Goal: Task Accomplishment & Management: Manage account settings

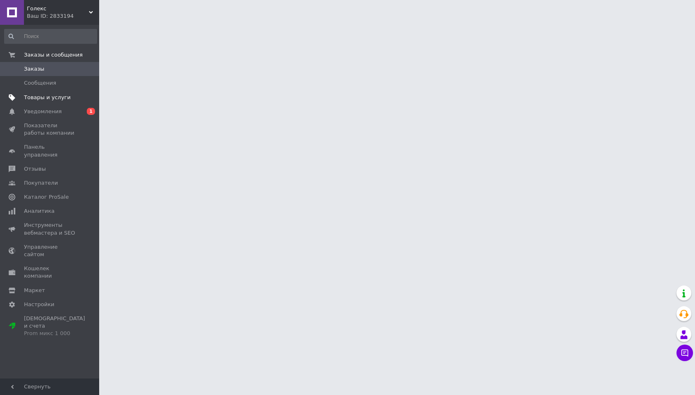
click at [47, 92] on link "Товары и услуги" at bounding box center [50, 97] width 101 height 14
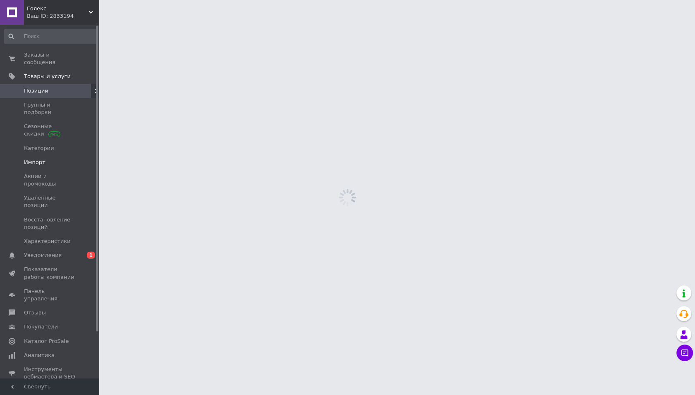
click at [46, 159] on span "Импорт" at bounding box center [50, 162] width 52 height 7
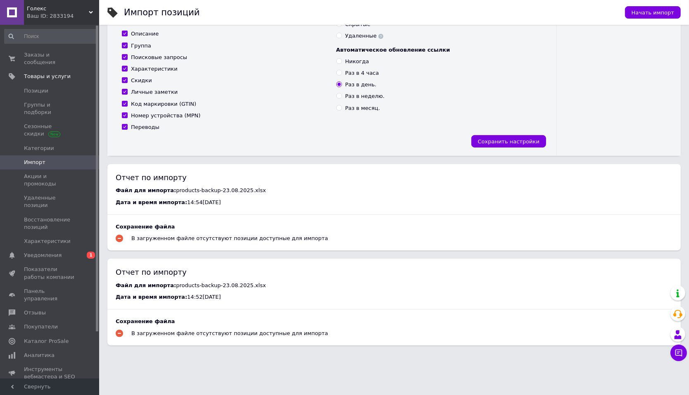
scroll to position [155, 0]
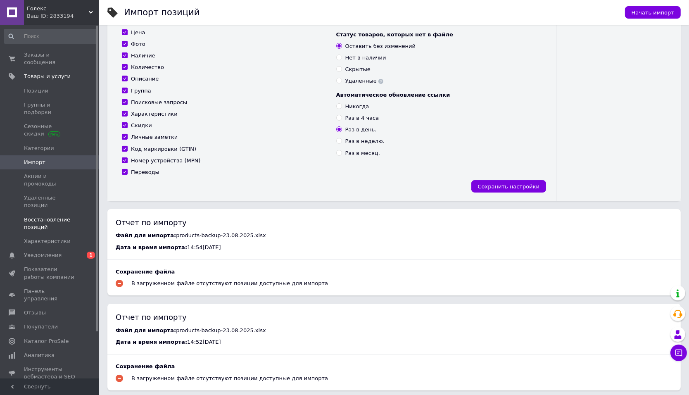
click at [47, 216] on span "Восстановление позиций" at bounding box center [50, 223] width 52 height 15
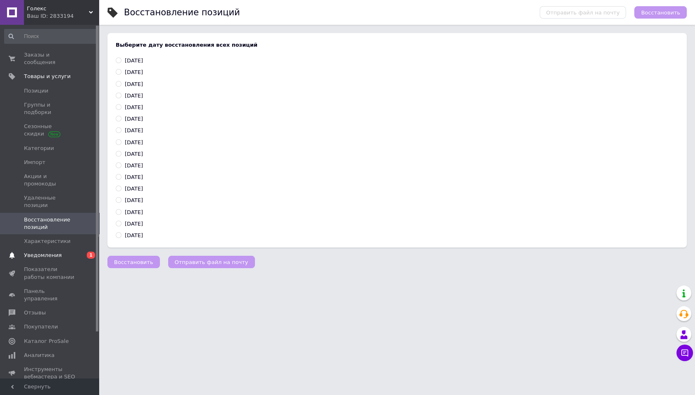
click at [57, 252] on span "Уведомления" at bounding box center [43, 255] width 38 height 7
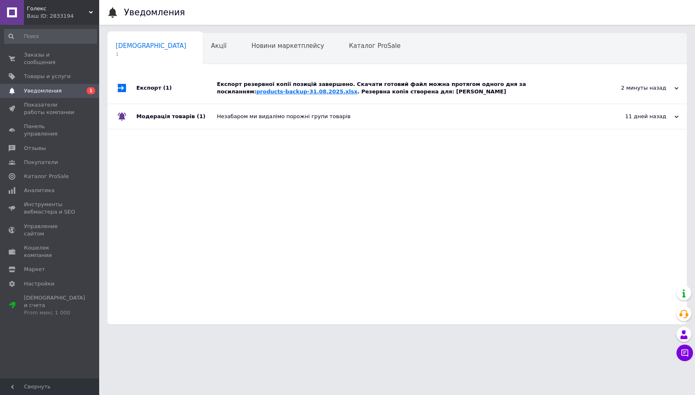
click at [256, 93] on link "products-backup-31.08.2025.xlsx" at bounding box center [306, 91] width 101 height 6
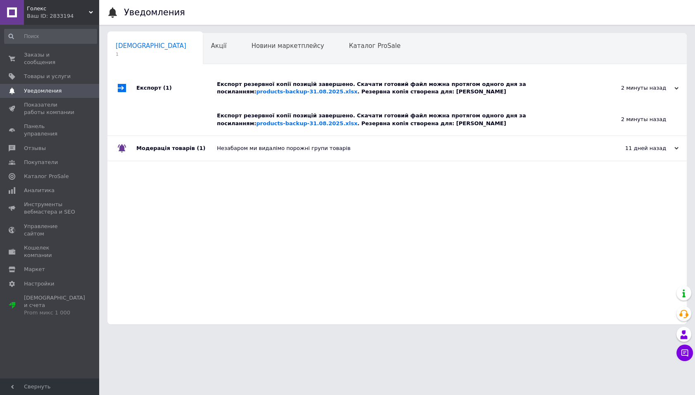
click at [57, 10] on span "Голекс" at bounding box center [58, 8] width 62 height 7
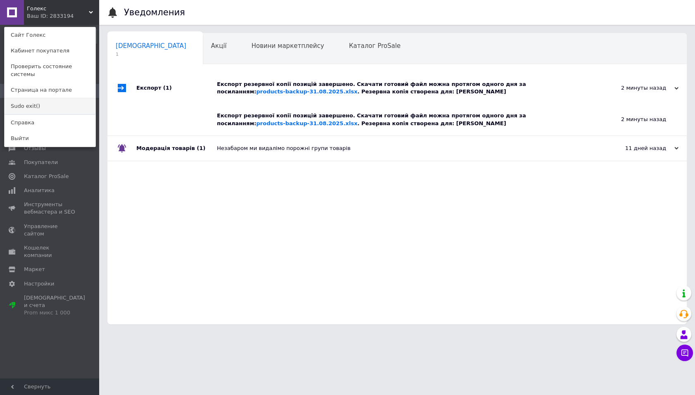
click at [49, 98] on link "Sudo exit()" at bounding box center [50, 106] width 91 height 16
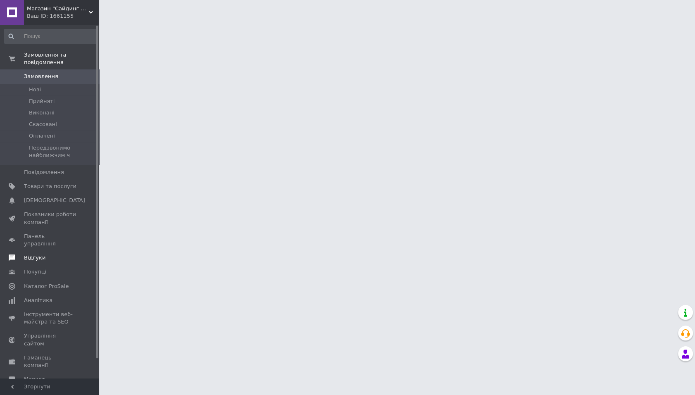
click at [41, 254] on span "Відгуки" at bounding box center [34, 257] width 21 height 7
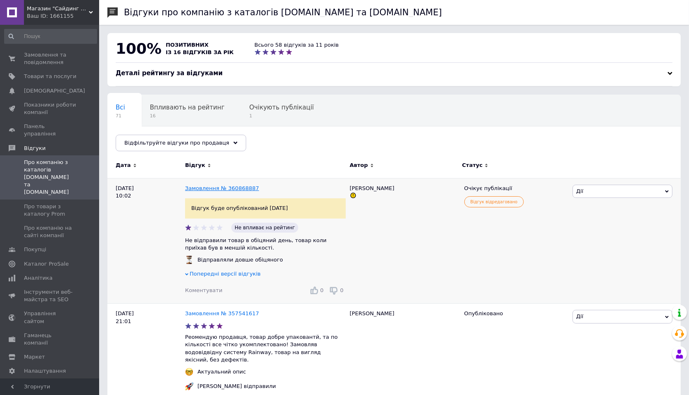
click at [208, 188] on link "Замовлення № 360868887" at bounding box center [222, 188] width 74 height 6
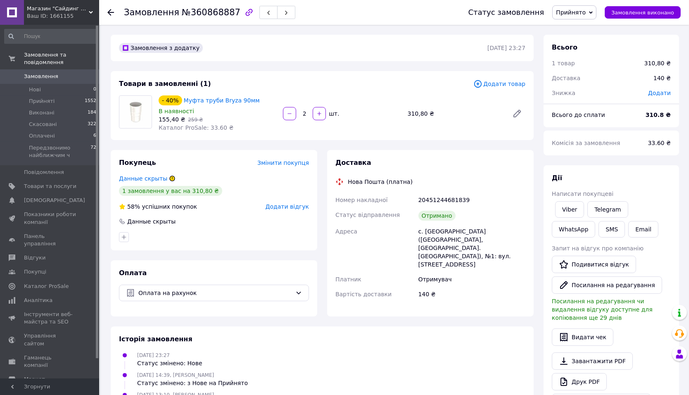
click at [65, 14] on div "Ваш ID: 1661155" at bounding box center [63, 15] width 72 height 7
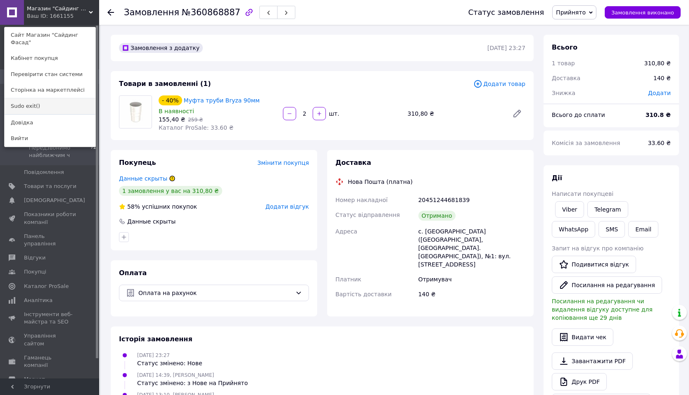
click at [58, 99] on link "Sudo exit()" at bounding box center [50, 106] width 91 height 16
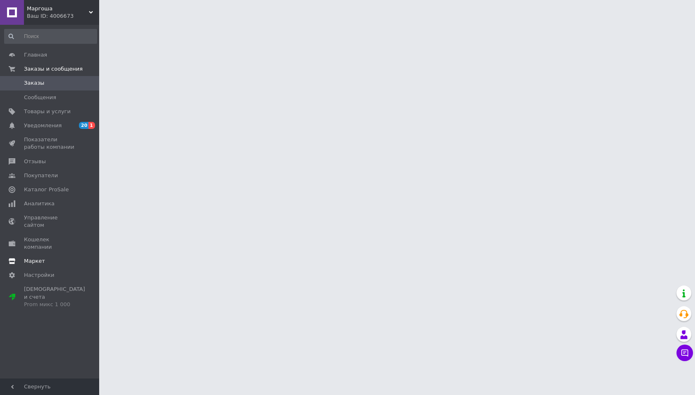
click at [44, 257] on span "Маркет" at bounding box center [50, 260] width 52 height 7
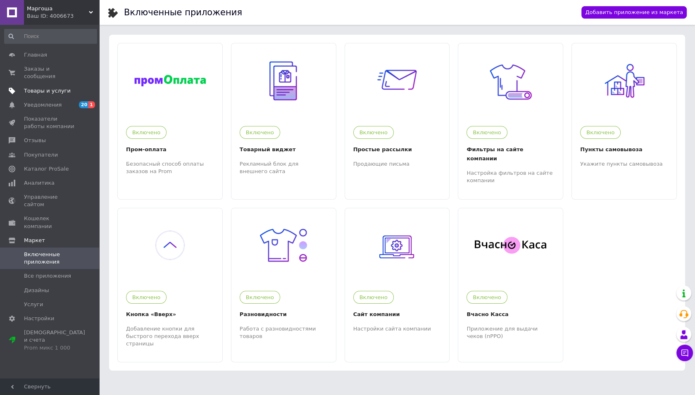
click at [54, 90] on span "Товары и услуги" at bounding box center [47, 90] width 47 height 7
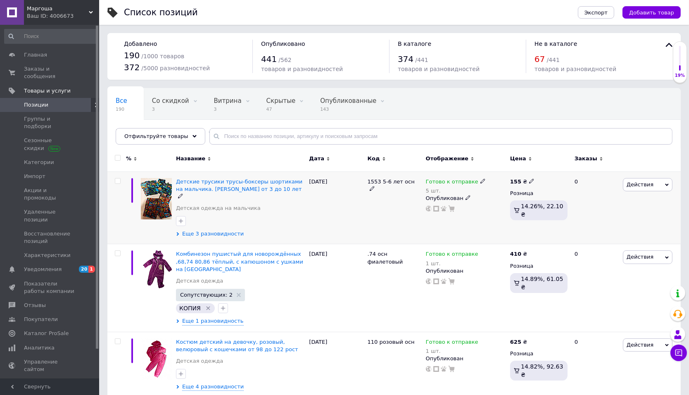
click at [198, 230] on span "Еще 3 разновидности" at bounding box center [213, 233] width 62 height 7
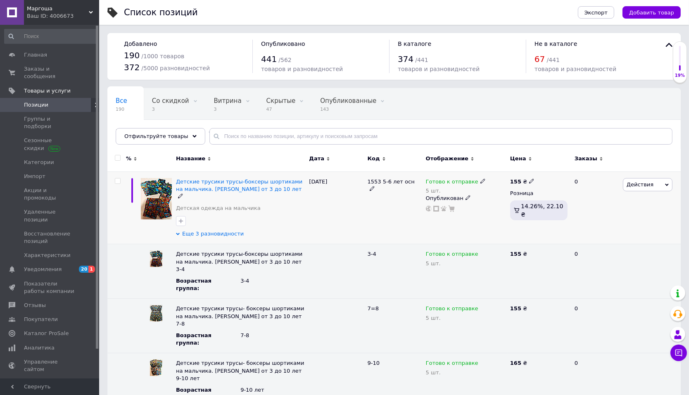
click at [198, 230] on span "Еще 3 разновидности" at bounding box center [213, 233] width 62 height 7
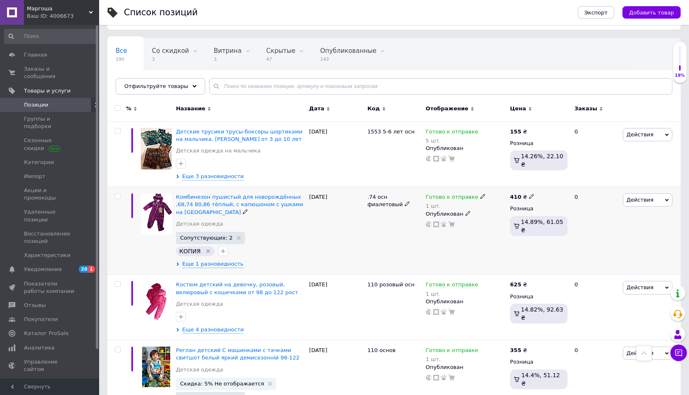
scroll to position [45, 0]
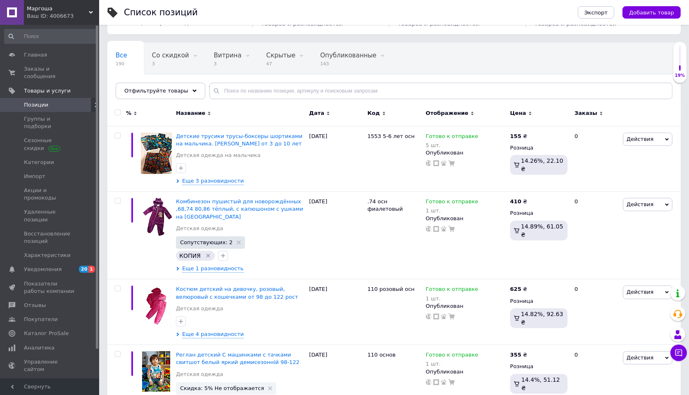
click at [41, 21] on div "Маргоша Ваш ID: 4006673" at bounding box center [61, 12] width 75 height 25
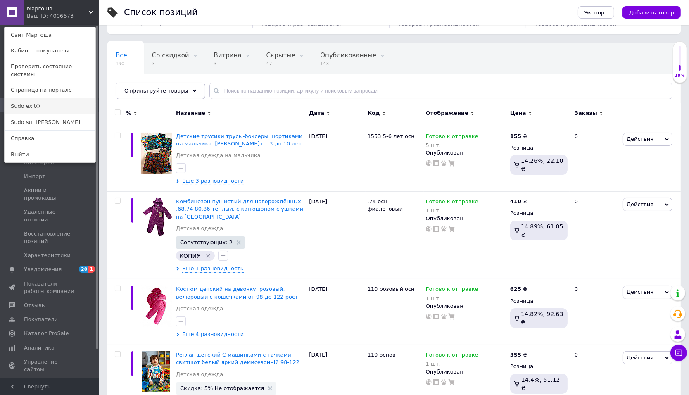
click at [26, 98] on link "Sudo exit()" at bounding box center [50, 106] width 91 height 16
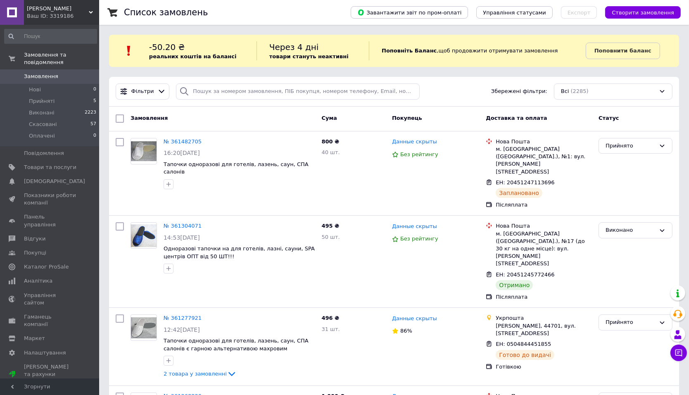
click at [66, 13] on div "Ваш ID: 3319186" at bounding box center [63, 15] width 72 height 7
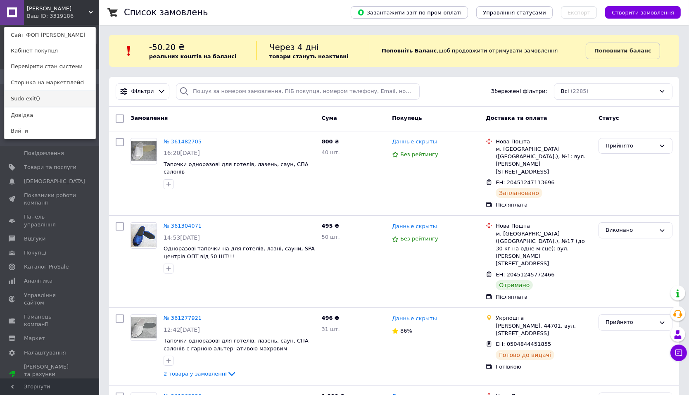
click at [41, 97] on link "Sudo exit()" at bounding box center [50, 99] width 91 height 16
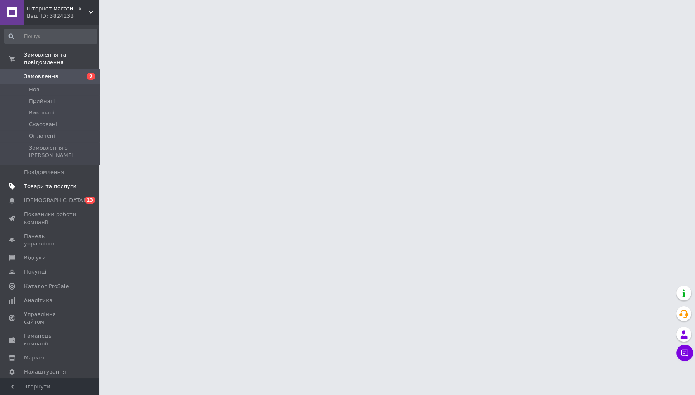
click at [74, 179] on link "Товари та послуги" at bounding box center [50, 186] width 101 height 14
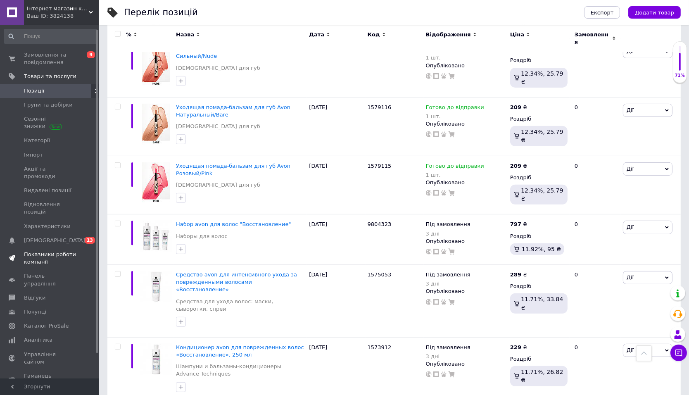
scroll to position [32, 0]
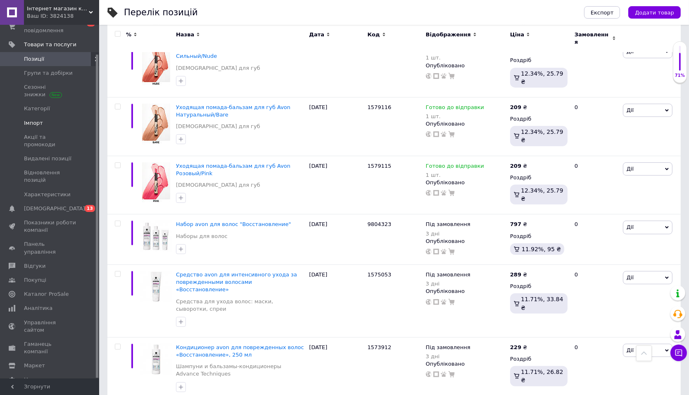
click at [52, 124] on span "Імпорт" at bounding box center [50, 122] width 52 height 7
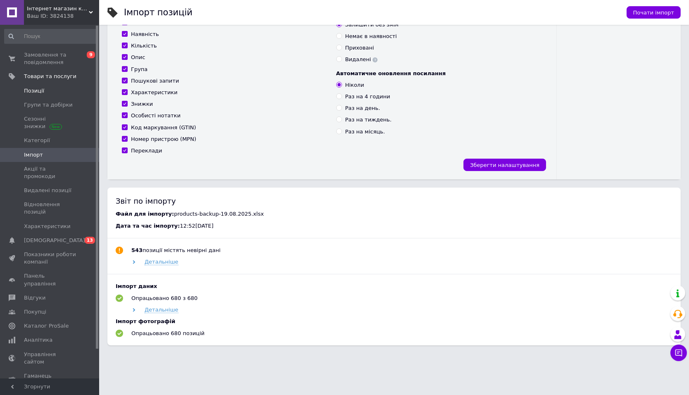
click at [48, 86] on link "Позиції" at bounding box center [50, 91] width 101 height 14
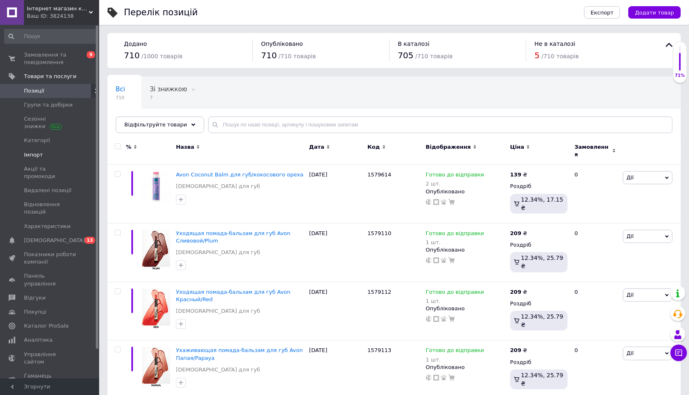
click at [49, 155] on span "Імпорт" at bounding box center [50, 154] width 52 height 7
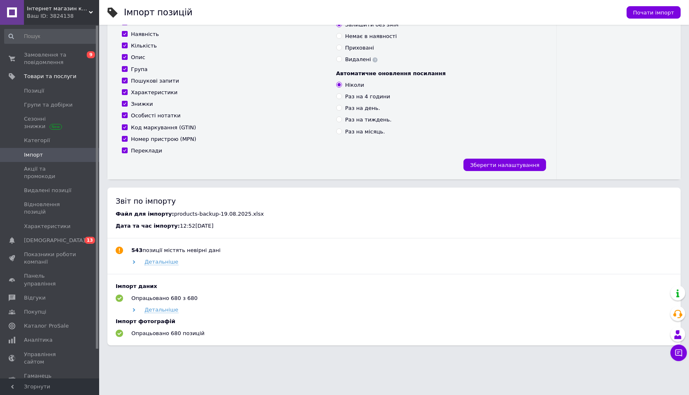
scroll to position [177, 0]
click at [40, 88] on span "Позиції" at bounding box center [34, 90] width 20 height 7
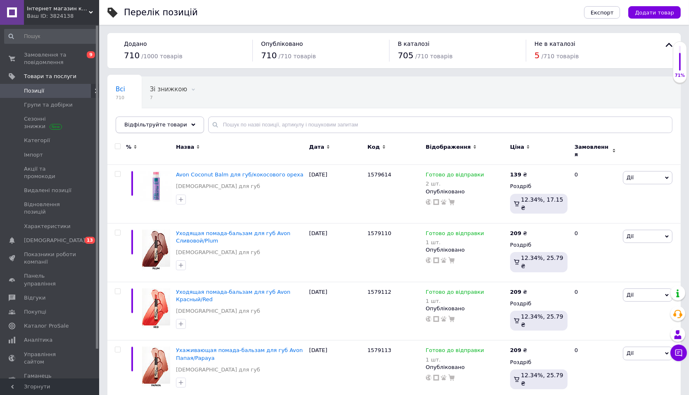
click at [158, 121] on span "Відфільтруйте товари" at bounding box center [155, 124] width 63 height 6
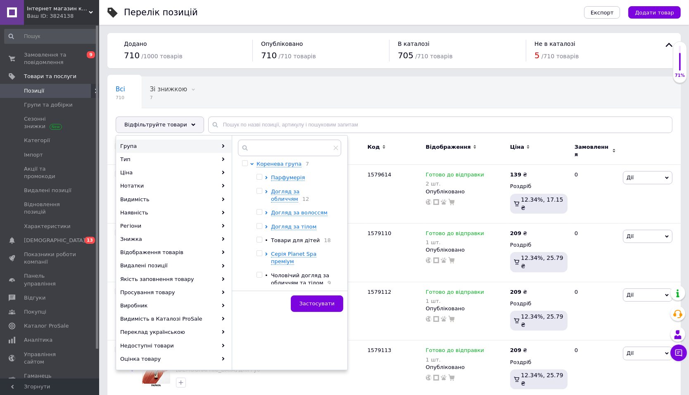
click at [294, 84] on div "Всі 710 Зі знижкою 7 Видалити Редагувати Вітрина 22 Видалити Редагувати Ok Відф…" at bounding box center [213, 108] width 213 height 63
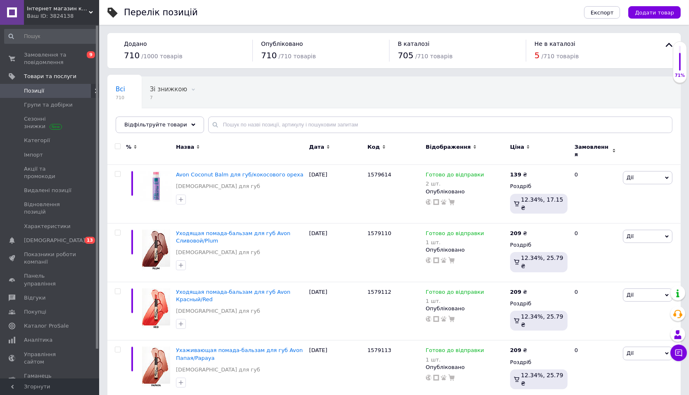
click at [119, 145] on input "checkbox" at bounding box center [117, 146] width 5 height 5
checkbox input "true"
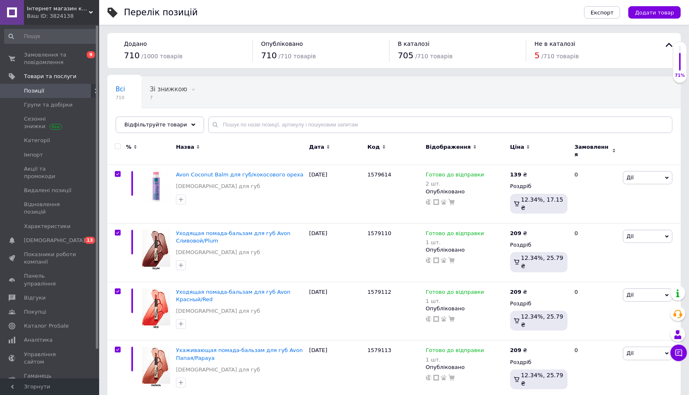
checkbox input "true"
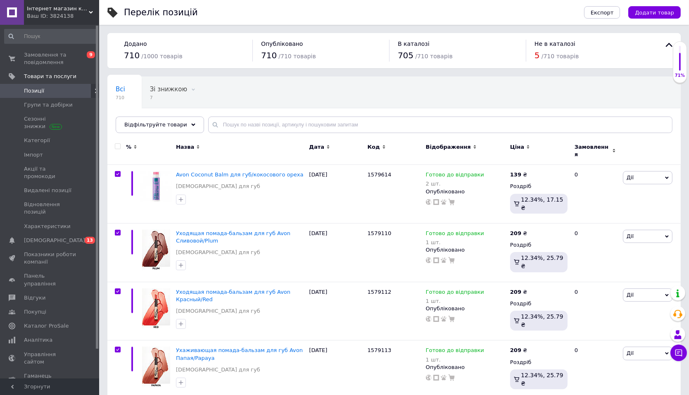
checkbox input "true"
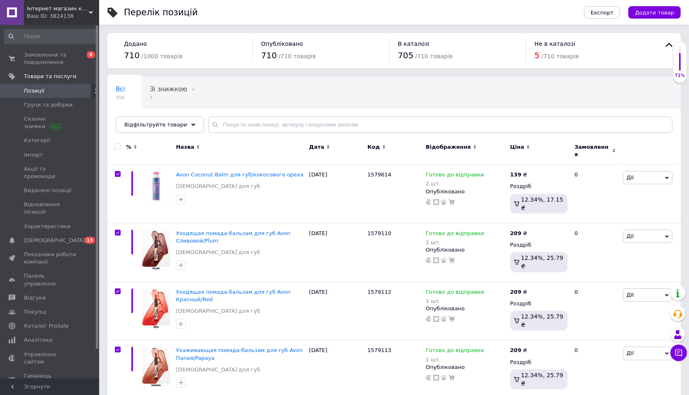
checkbox input "true"
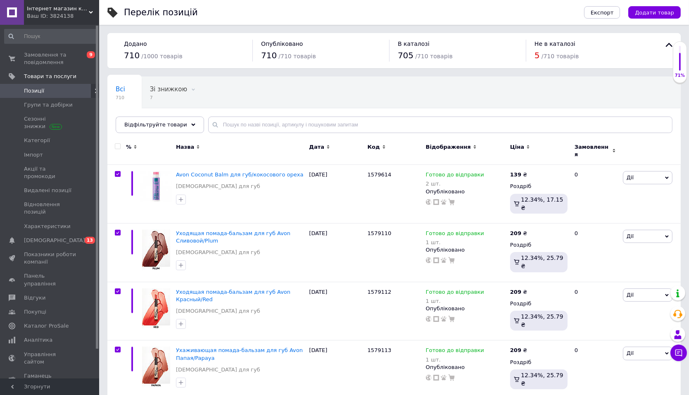
checkbox input "true"
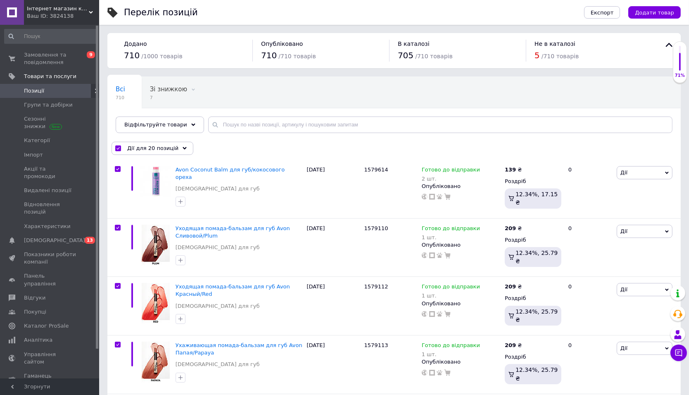
click at [119, 146] on input "checkbox" at bounding box center [117, 148] width 5 height 5
checkbox input "false"
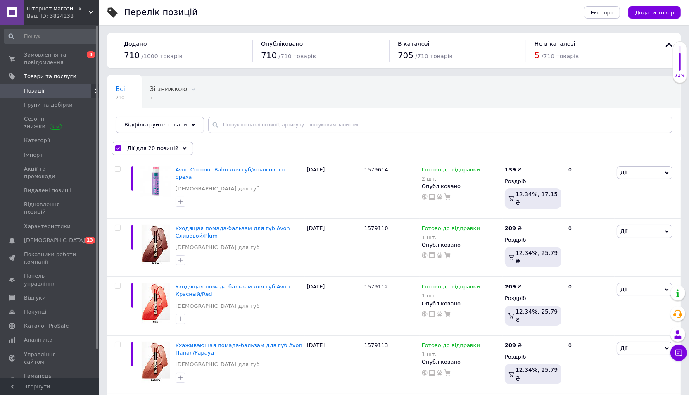
checkbox input "false"
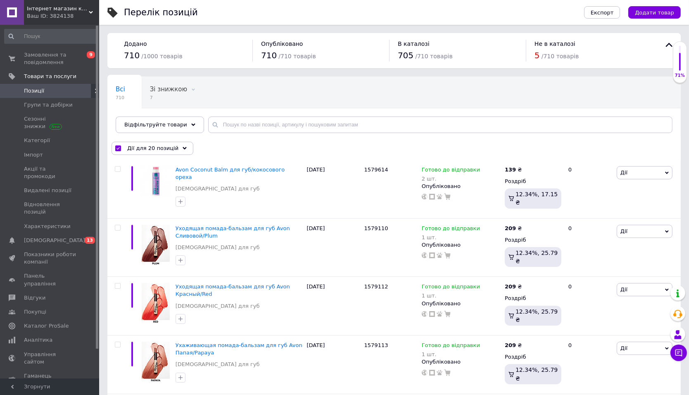
checkbox input "false"
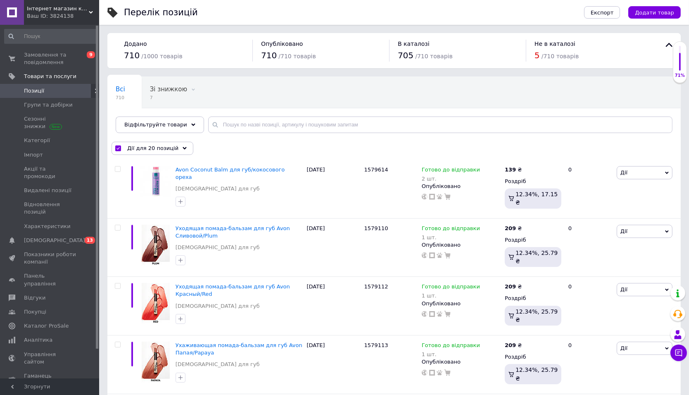
checkbox input "false"
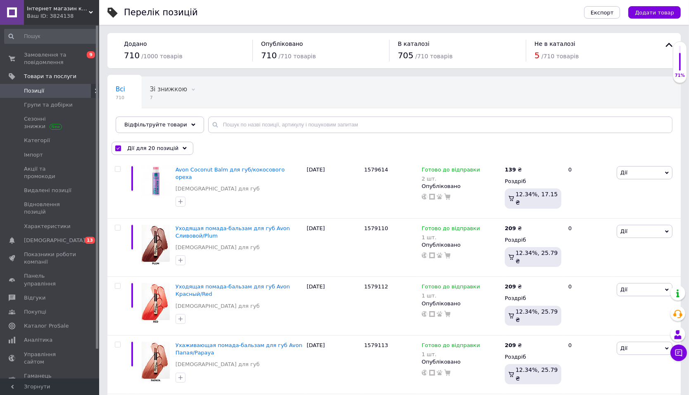
checkbox input "false"
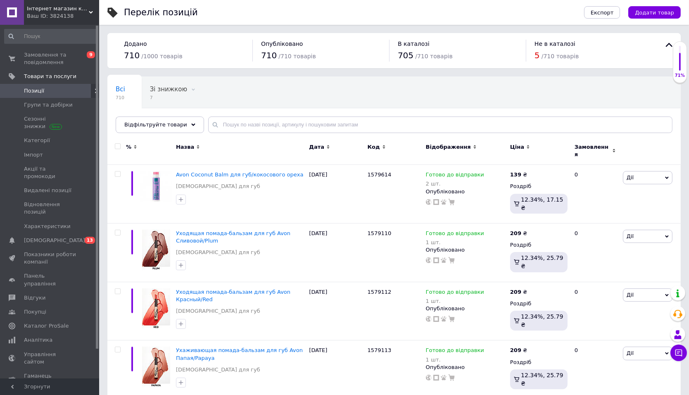
scroll to position [943, 0]
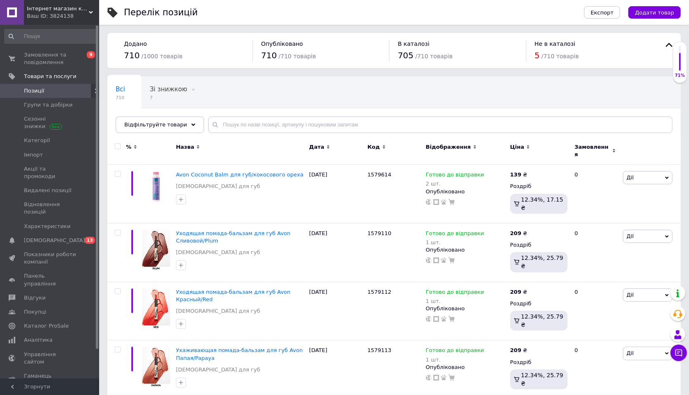
click at [117, 149] on div at bounding box center [116, 151] width 19 height 28
click at [117, 145] on input "checkbox" at bounding box center [117, 146] width 5 height 5
checkbox input "true"
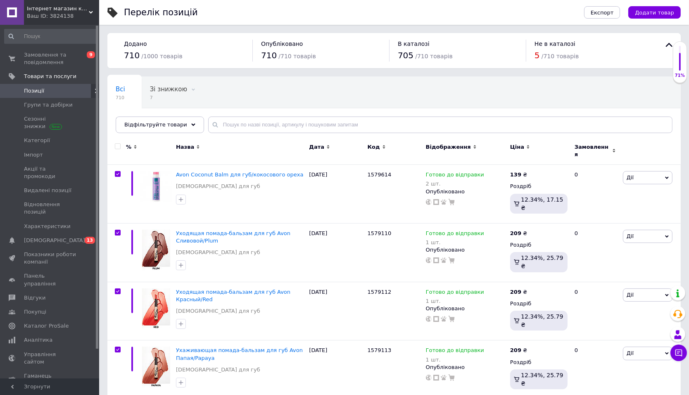
checkbox input "true"
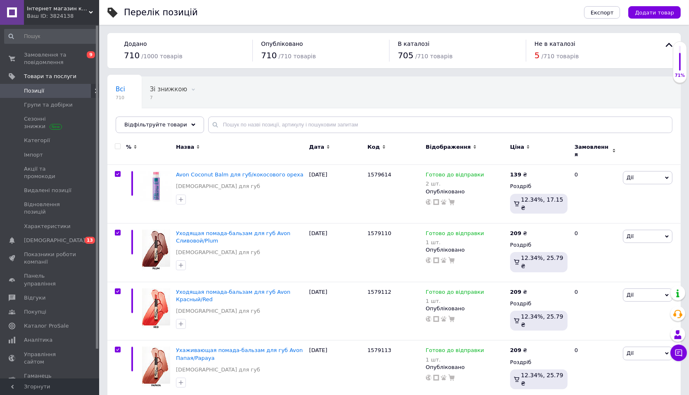
checkbox input "true"
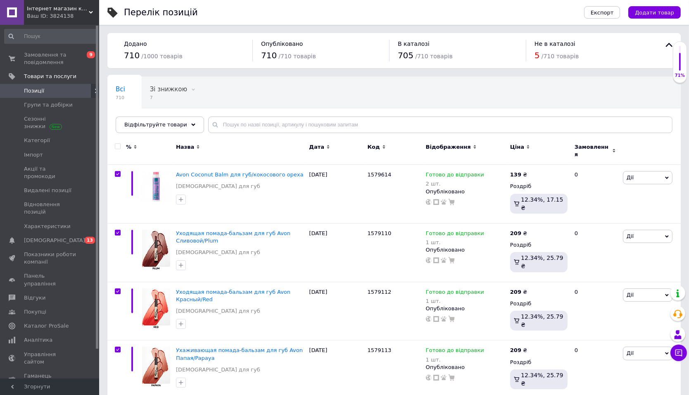
checkbox input "true"
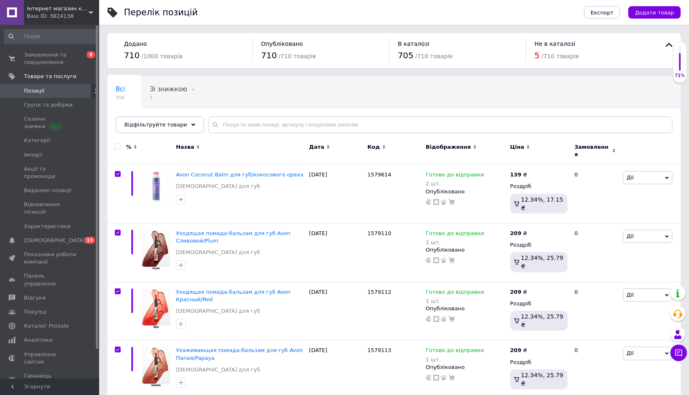
checkbox input "true"
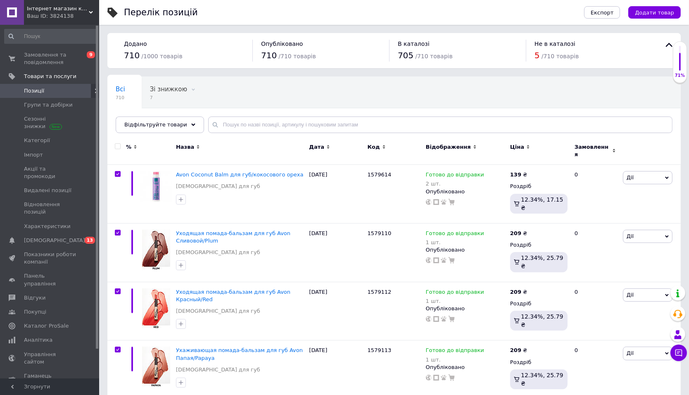
checkbox input "true"
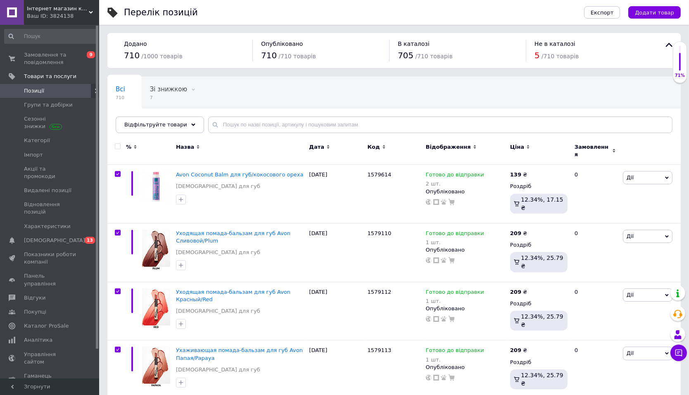
checkbox input "true"
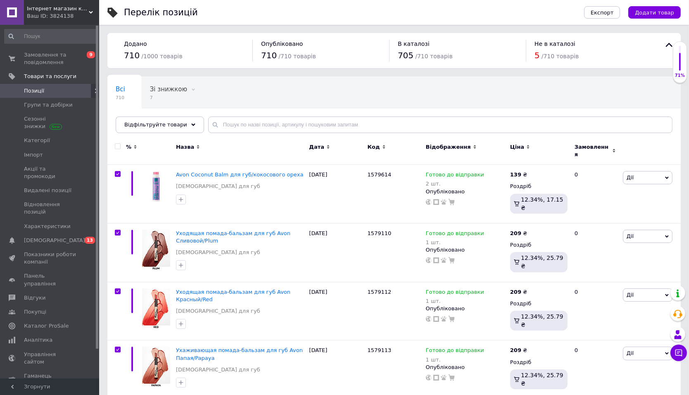
checkbox input "true"
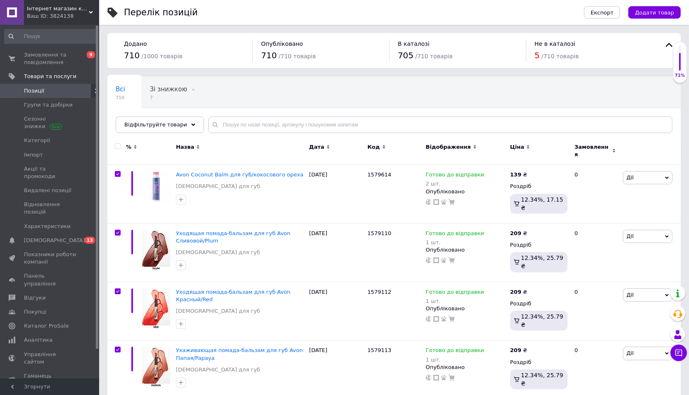
checkbox input "true"
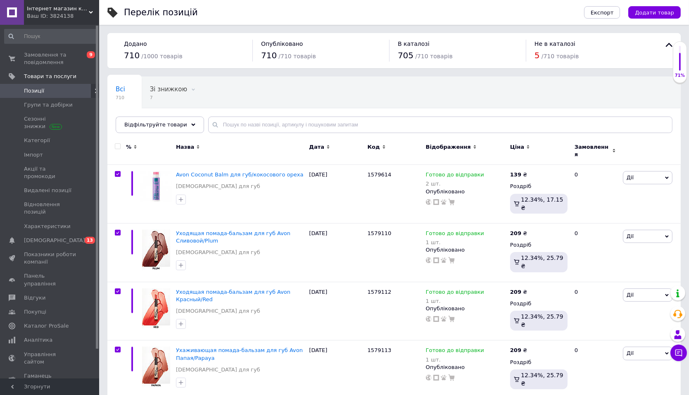
checkbox input "true"
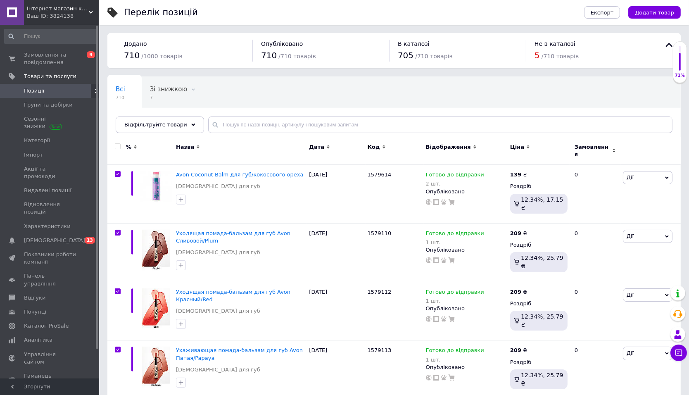
checkbox input "true"
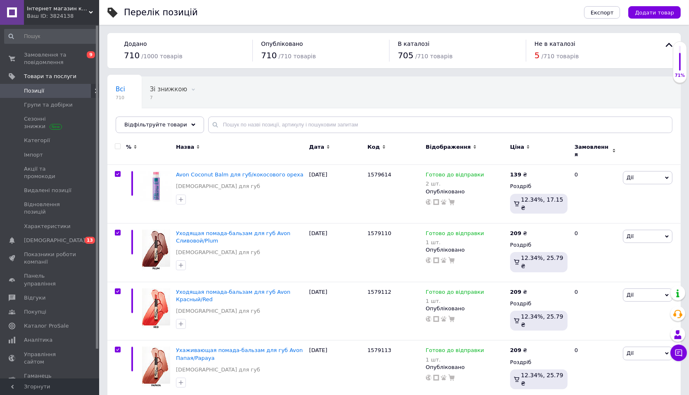
checkbox input "true"
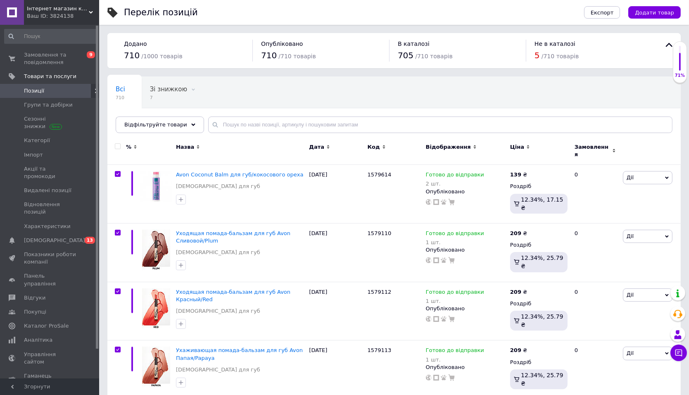
checkbox input "true"
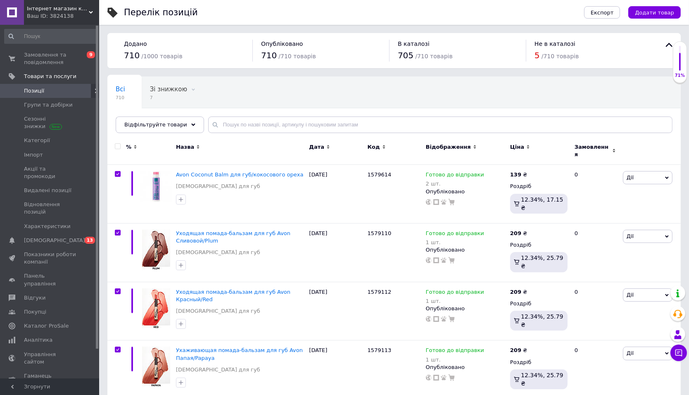
checkbox input "true"
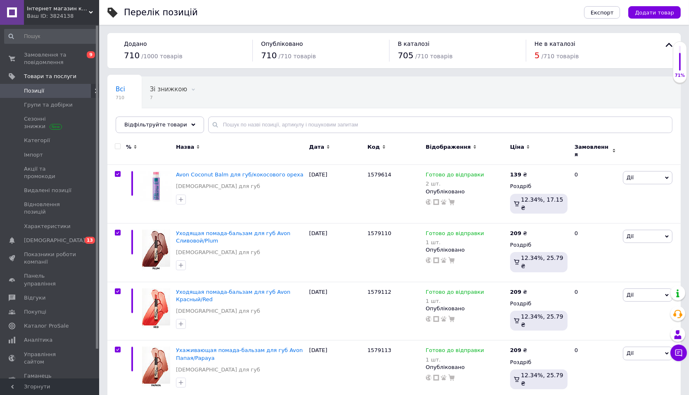
checkbox input "true"
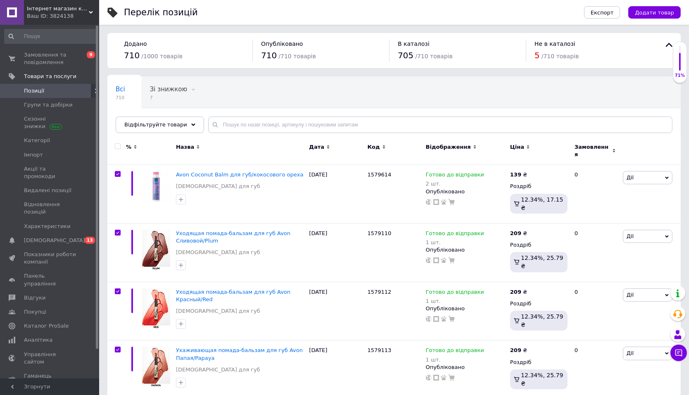
checkbox input "true"
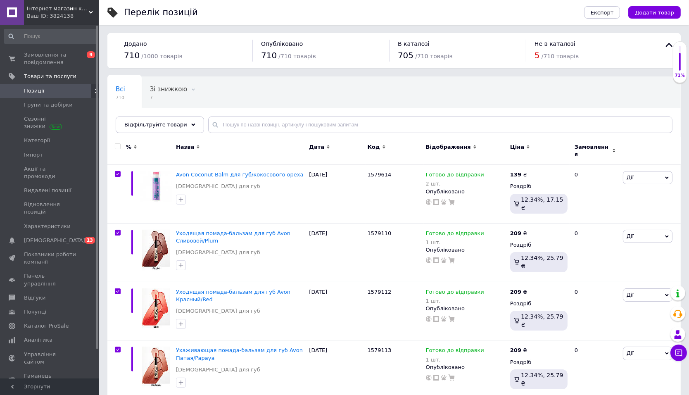
checkbox input "true"
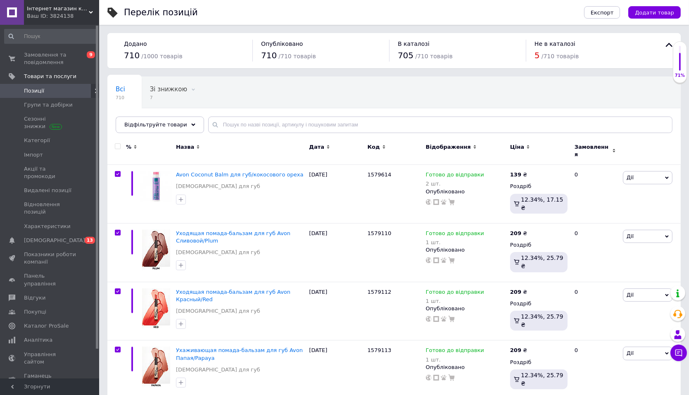
checkbox input "true"
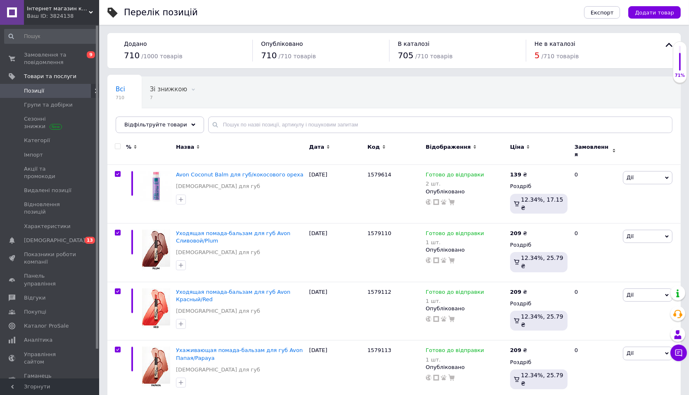
checkbox input "true"
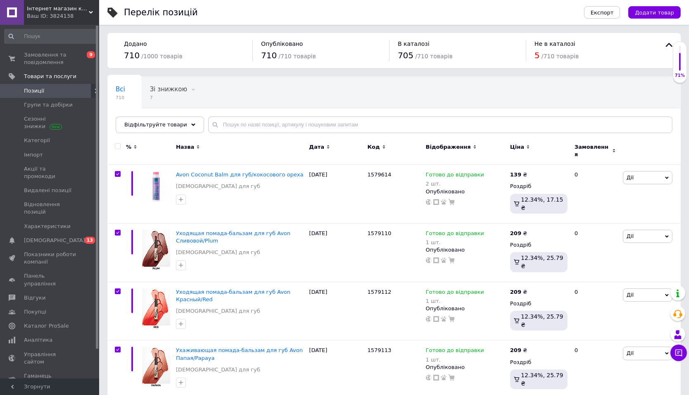
checkbox input "true"
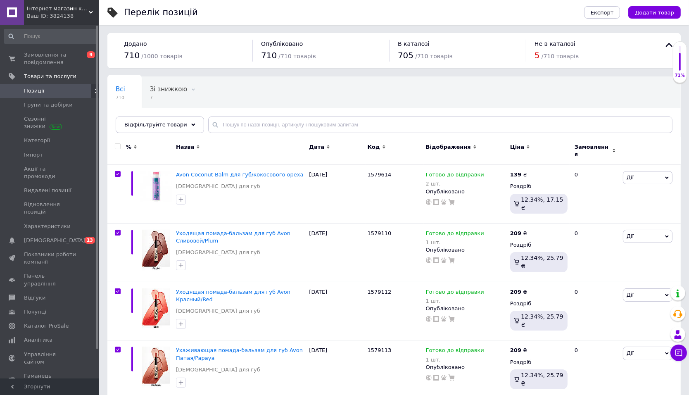
checkbox input "true"
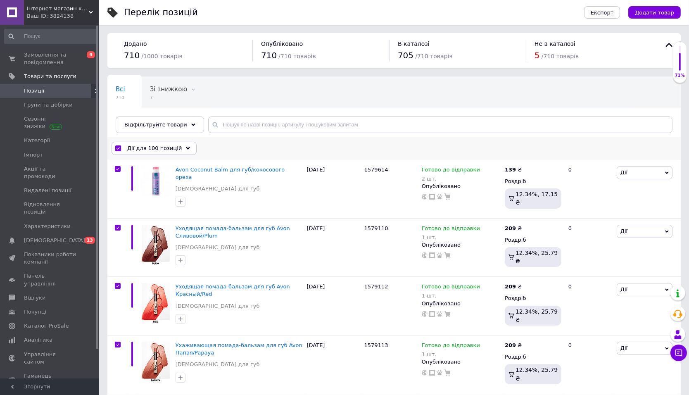
click at [157, 150] on span "Дії для 100 позицій" at bounding box center [154, 148] width 55 height 7
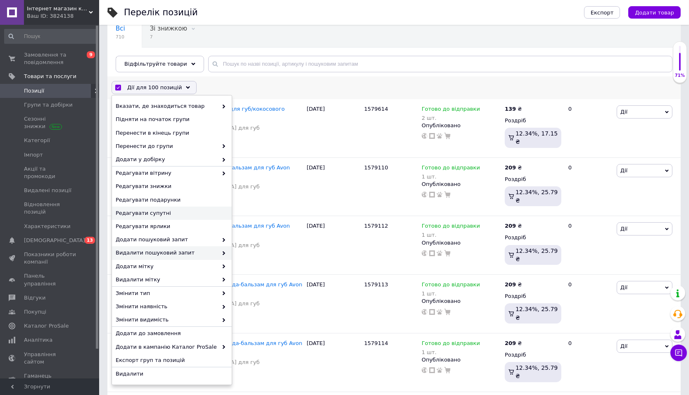
scroll to position [45, 0]
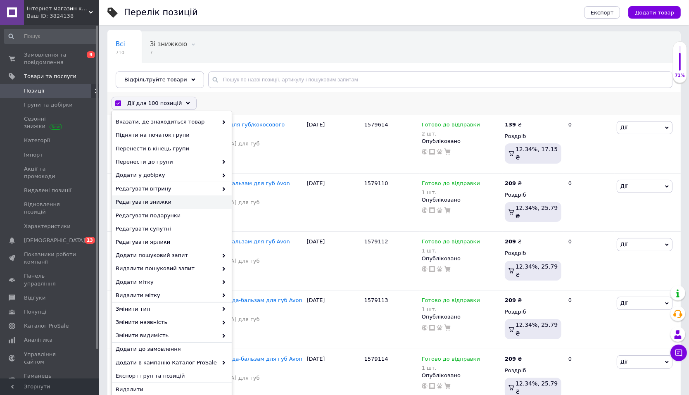
click at [157, 202] on span "Редагувати знижки" at bounding box center [171, 201] width 110 height 7
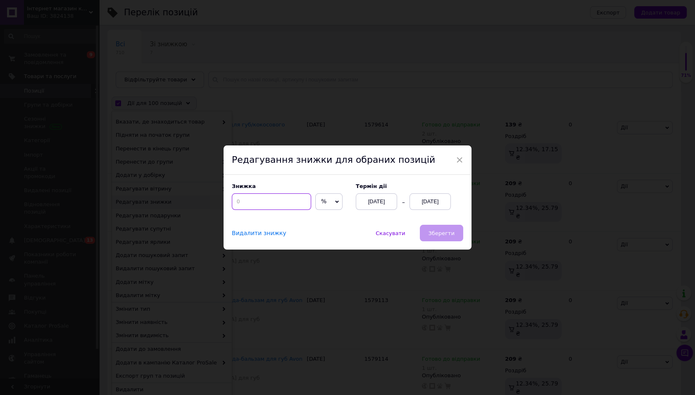
drag, startPoint x: 274, startPoint y: 202, endPoint x: 223, endPoint y: 196, distance: 51.2
click at [224, 196] on div "Знижка % ₴ Термін дії 12.09.2025 12.09.2025" at bounding box center [348, 200] width 248 height 50
click at [253, 200] on input at bounding box center [271, 201] width 79 height 17
click at [341, 62] on div "× Редагування знижки для обраних позицій Знижка % ₴ Термін дії 12.09.2025 12.09…" at bounding box center [347, 197] width 695 height 395
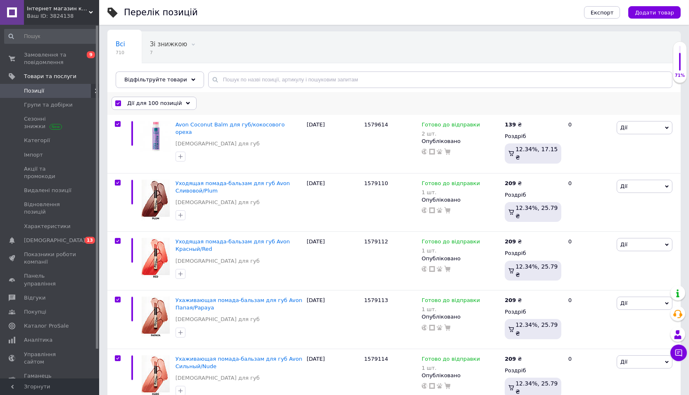
click at [118, 103] on input "checkbox" at bounding box center [117, 103] width 5 height 5
checkbox input "false"
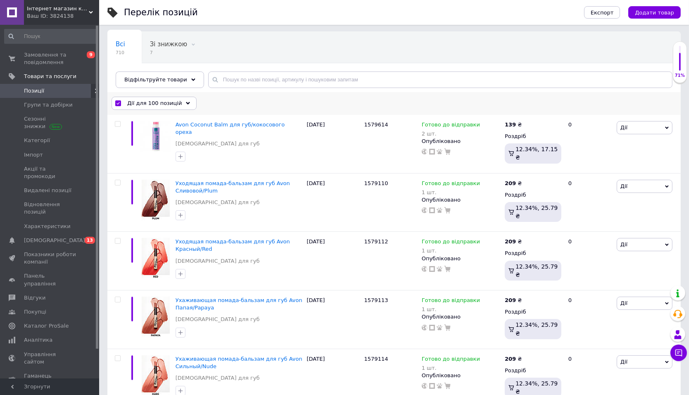
checkbox input "false"
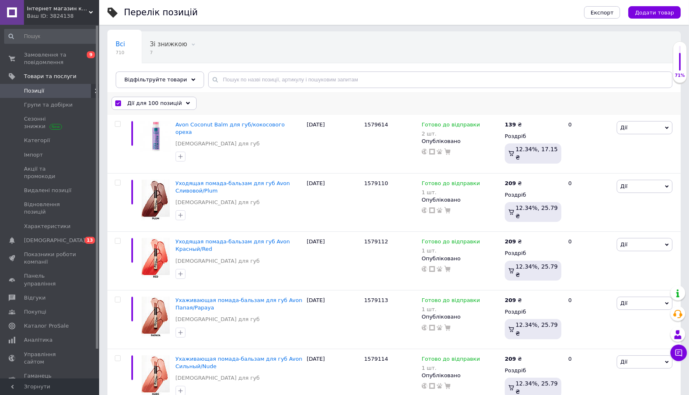
checkbox input "false"
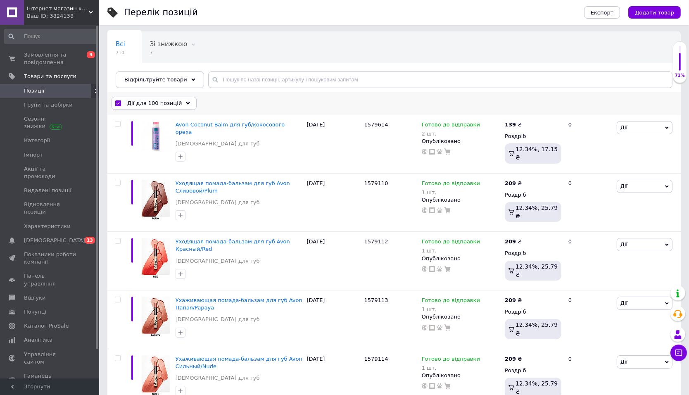
checkbox input "false"
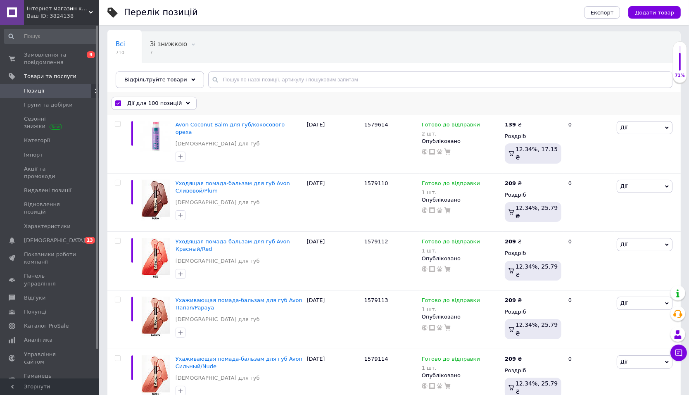
checkbox input "false"
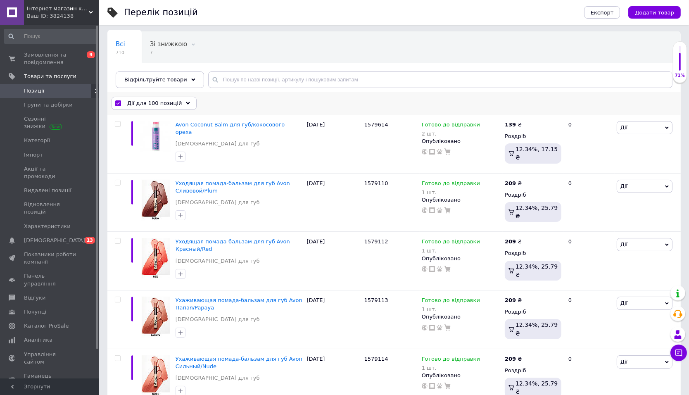
checkbox input "false"
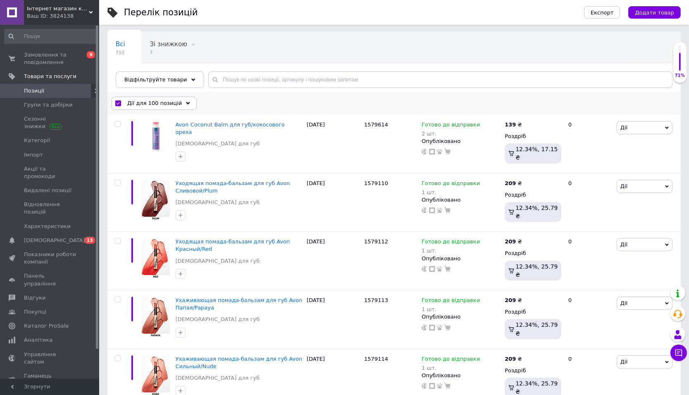
checkbox input "false"
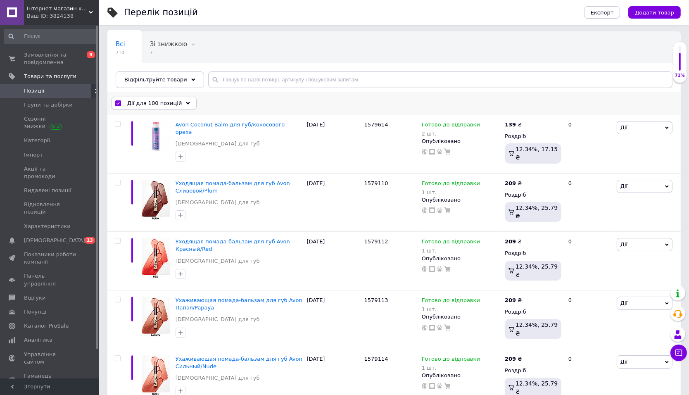
checkbox input "false"
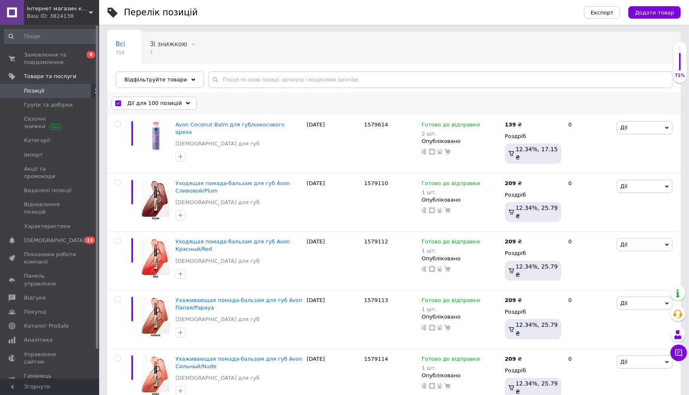
checkbox input "false"
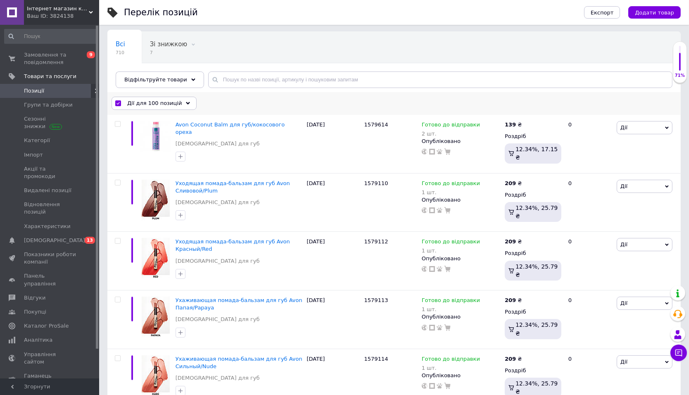
checkbox input "false"
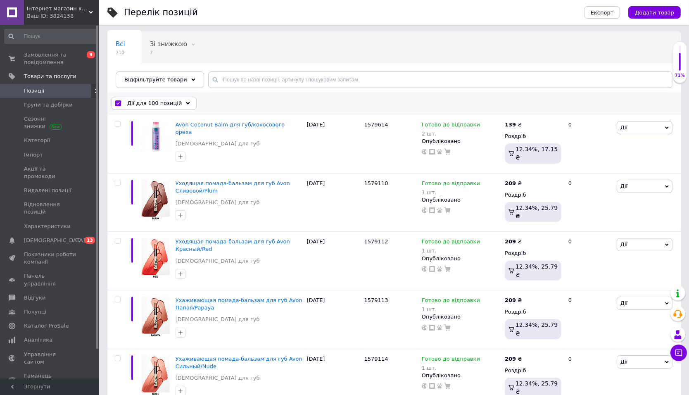
checkbox input "false"
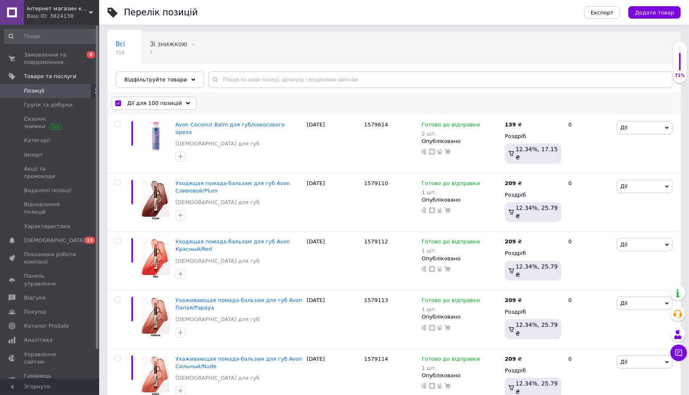
checkbox input "false"
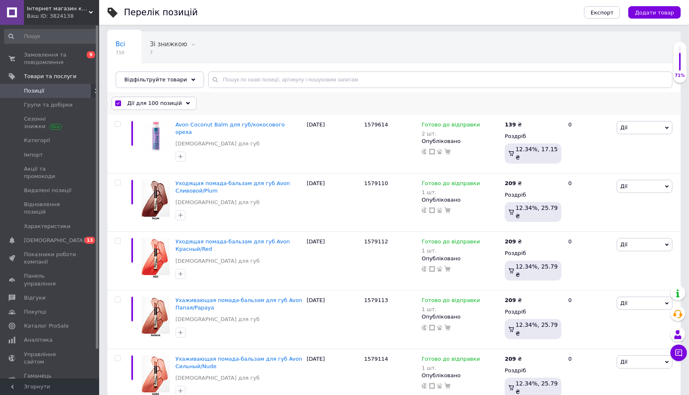
checkbox input "false"
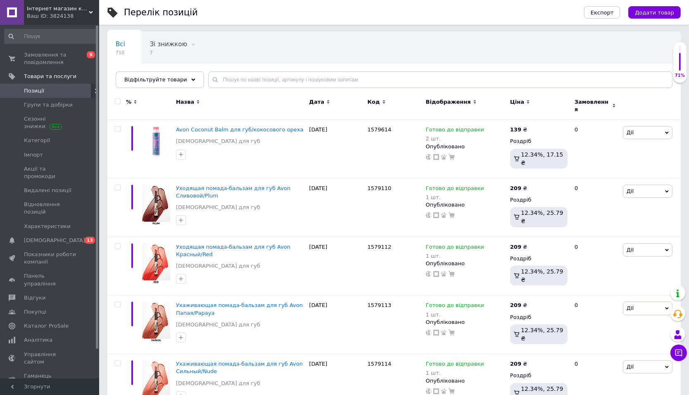
click at [72, 12] on span "Інтернет магазин косметики Avon" at bounding box center [58, 8] width 62 height 7
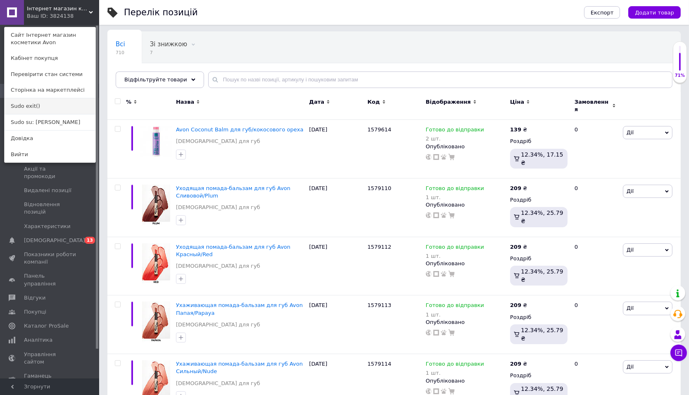
click at [46, 112] on link "Sudo exit()" at bounding box center [50, 106] width 91 height 16
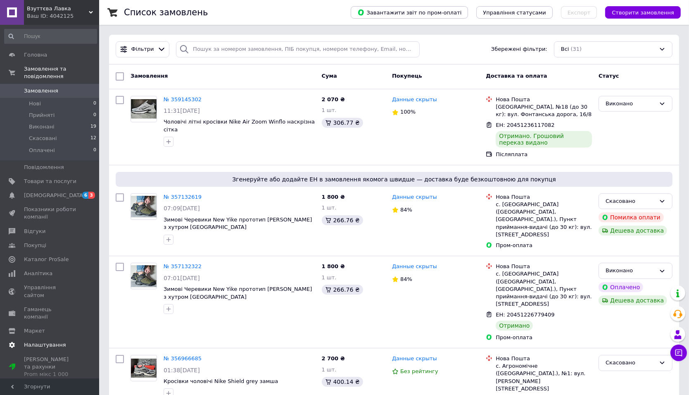
click at [42, 338] on link "Налаштування" at bounding box center [50, 345] width 101 height 14
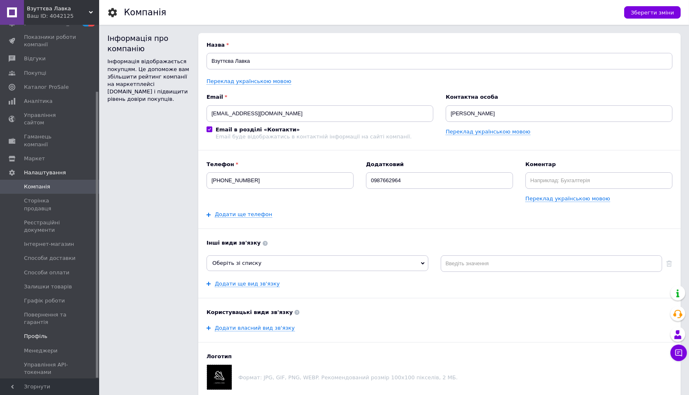
click at [39, 333] on span "Профіль" at bounding box center [36, 336] width 24 height 7
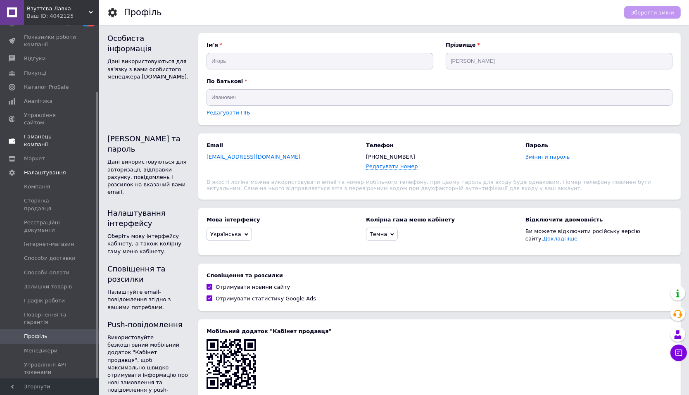
click at [40, 133] on span "Гаманець компанії" at bounding box center [50, 140] width 52 height 15
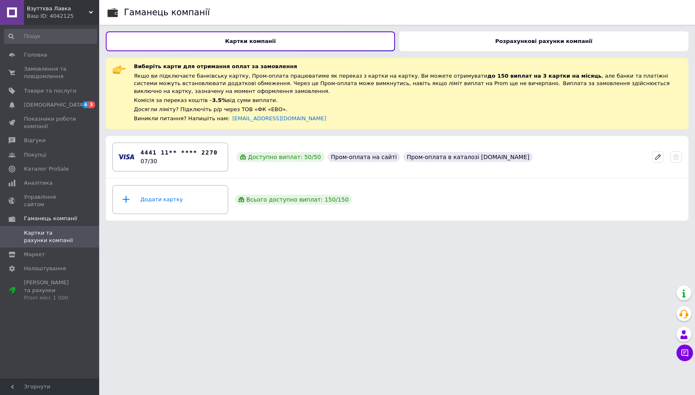
click at [456, 42] on div "Розрахункові рахунки компанії" at bounding box center [543, 41] width 289 height 20
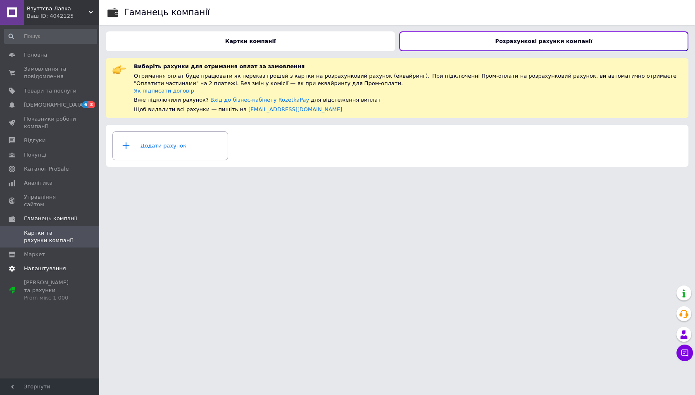
click at [61, 262] on link "Налаштування" at bounding box center [50, 269] width 101 height 14
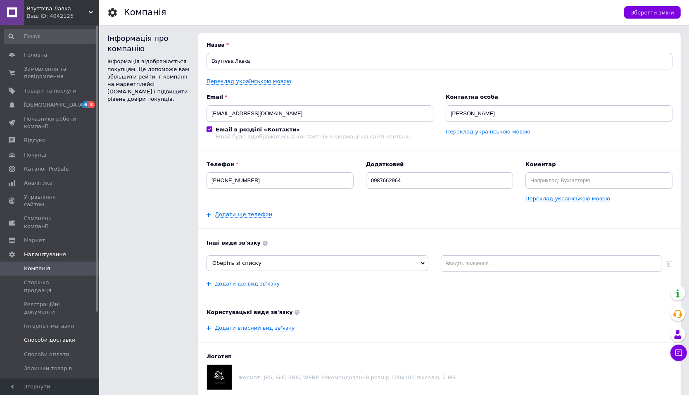
click at [56, 336] on span "Способи доставки" at bounding box center [50, 339] width 52 height 7
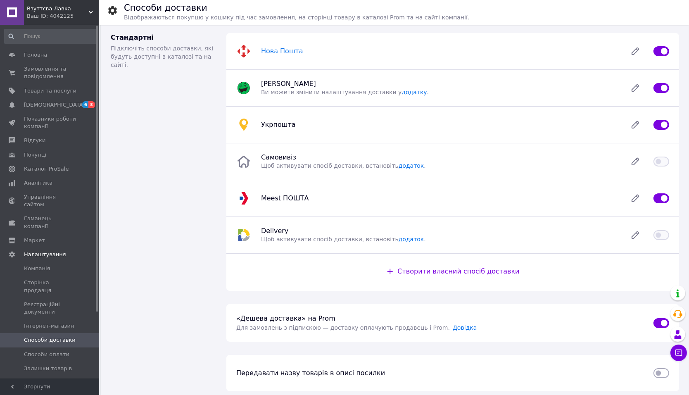
click at [271, 49] on span "Нова Пошта" at bounding box center [282, 51] width 42 height 8
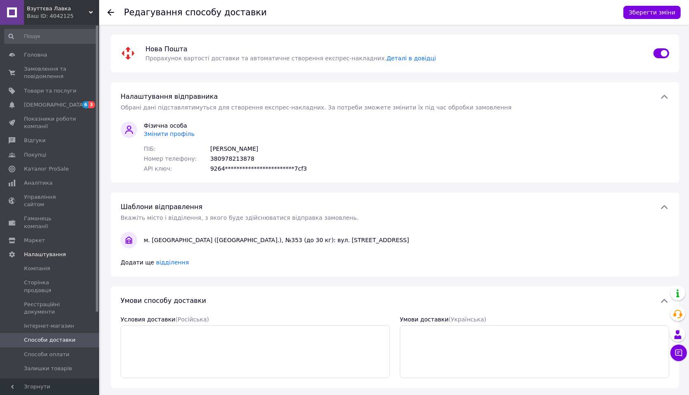
click at [111, 10] on use at bounding box center [110, 12] width 7 height 7
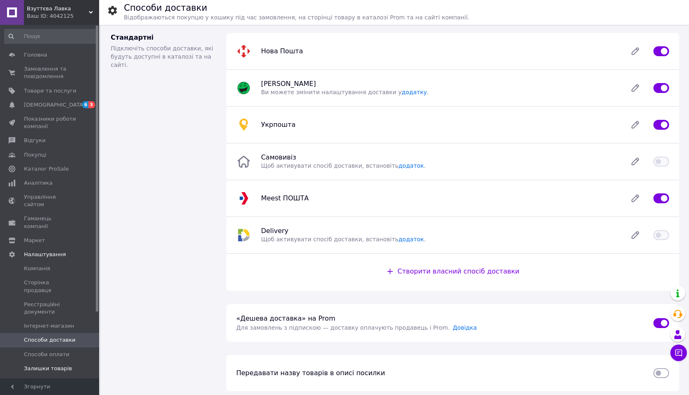
scroll to position [82, 0]
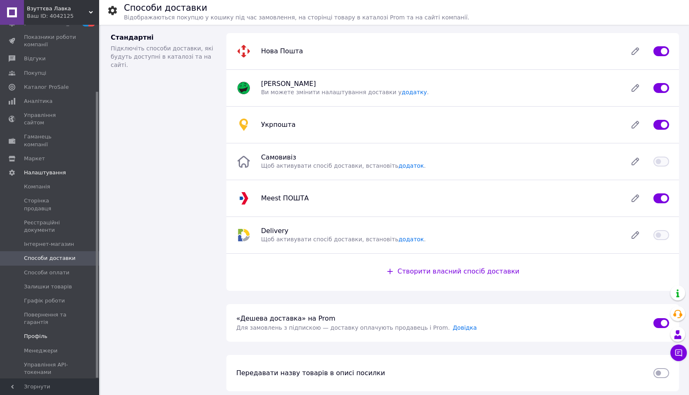
click at [42, 333] on span "Профіль" at bounding box center [36, 336] width 24 height 7
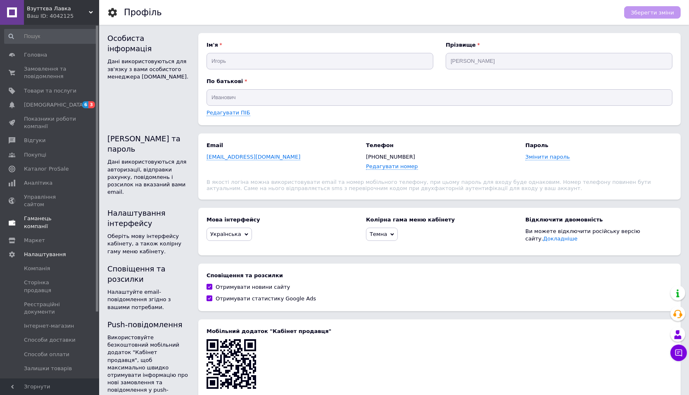
click at [45, 216] on link "Гаманець компанії" at bounding box center [50, 222] width 101 height 21
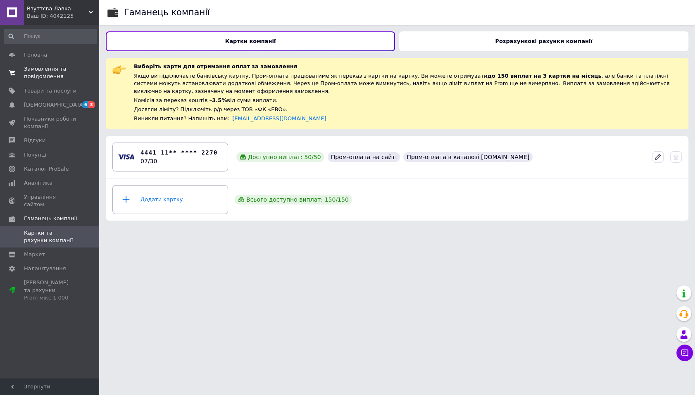
click at [55, 75] on span "Замовлення та повідомлення" at bounding box center [50, 72] width 52 height 15
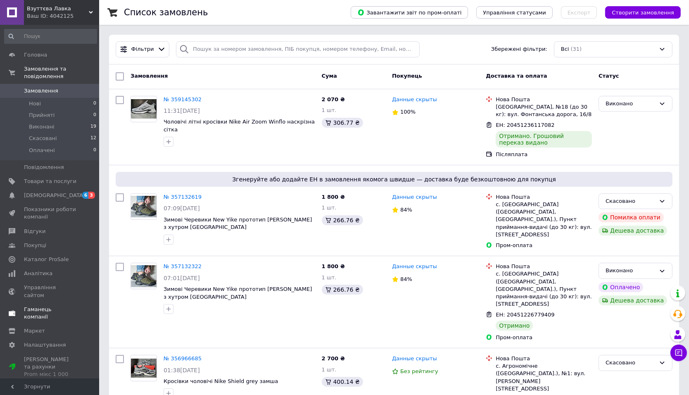
click at [52, 306] on span "Гаманець компанії" at bounding box center [50, 313] width 52 height 15
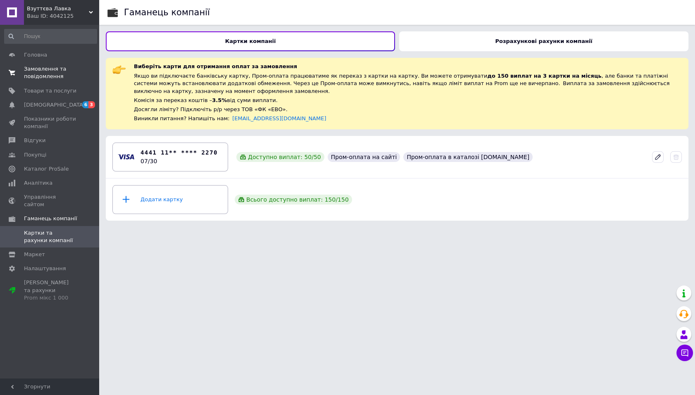
click at [51, 69] on span "Замовлення та повідомлення" at bounding box center [50, 72] width 52 height 15
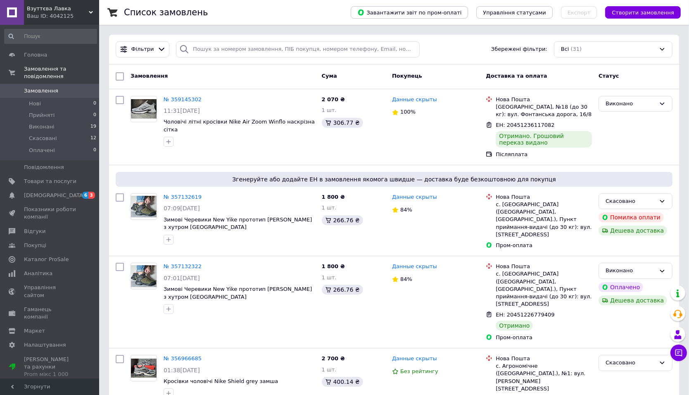
click at [475, 72] on div "Покупець" at bounding box center [436, 76] width 94 height 15
drag, startPoint x: 319, startPoint y: 76, endPoint x: 510, endPoint y: 76, distance: 191.3
click at [510, 76] on div "Замовлення Cума Покупець Доставка та оплата Статус" at bounding box center [394, 76] width 564 height 15
click at [475, 80] on div "Покупець" at bounding box center [436, 76] width 94 height 15
click at [36, 341] on span "Налаштування" at bounding box center [45, 344] width 42 height 7
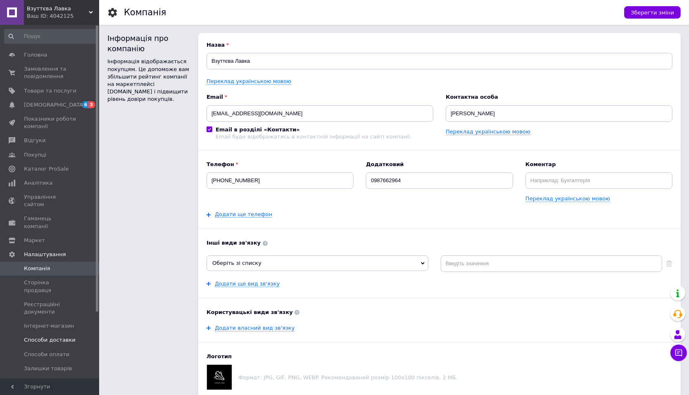
click at [27, 333] on link "Способи доставки" at bounding box center [50, 340] width 101 height 14
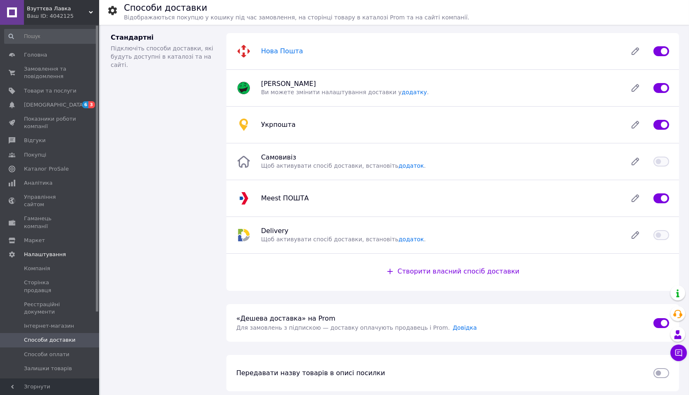
click at [274, 51] on span "Нова Пошта" at bounding box center [282, 51] width 42 height 8
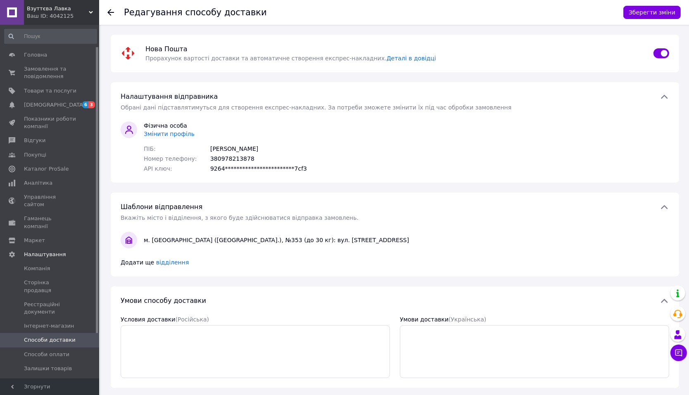
scroll to position [82, 0]
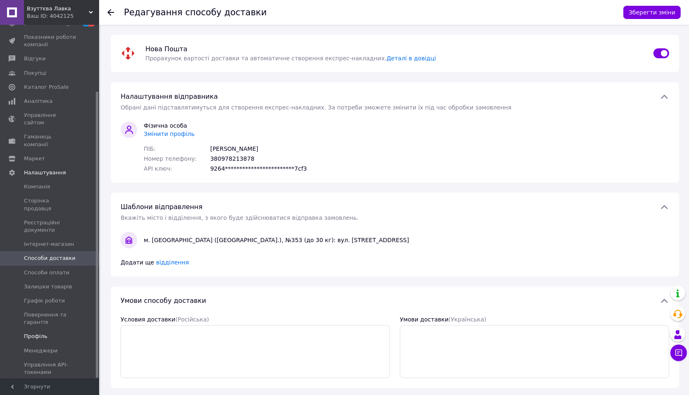
click at [54, 333] on span "Профіль" at bounding box center [50, 336] width 52 height 7
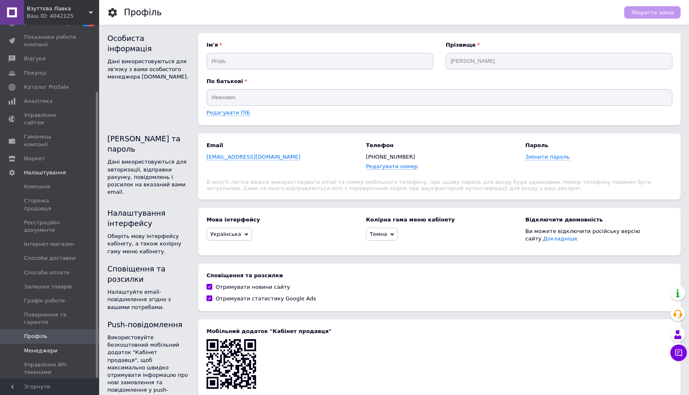
click at [55, 347] on span "Менеджери" at bounding box center [50, 350] width 52 height 7
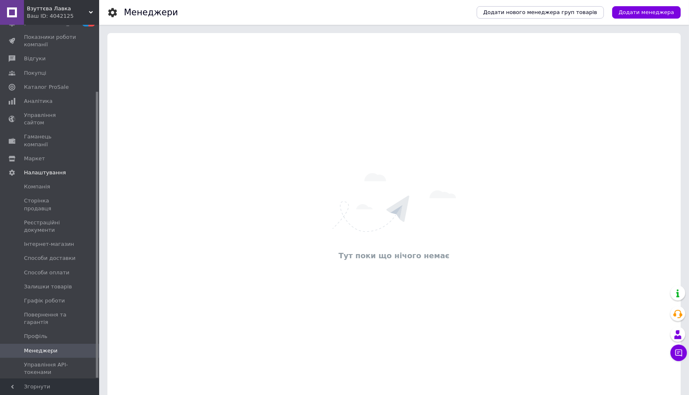
click at [70, 16] on div "Ваш ID: 4042125" at bounding box center [63, 15] width 72 height 7
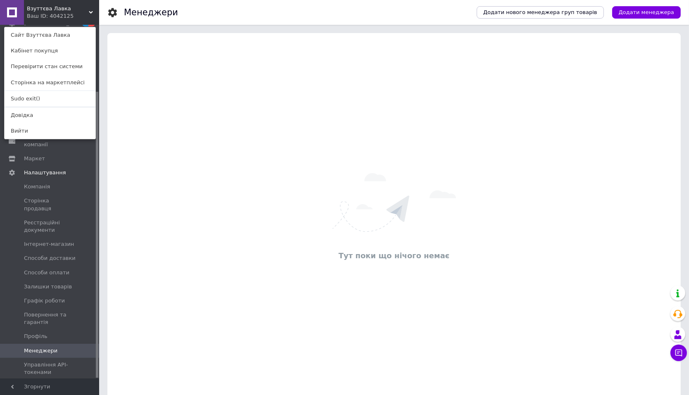
click at [36, 99] on link "Sudo exit()" at bounding box center [50, 99] width 91 height 16
